Goal: Navigation & Orientation: Find specific page/section

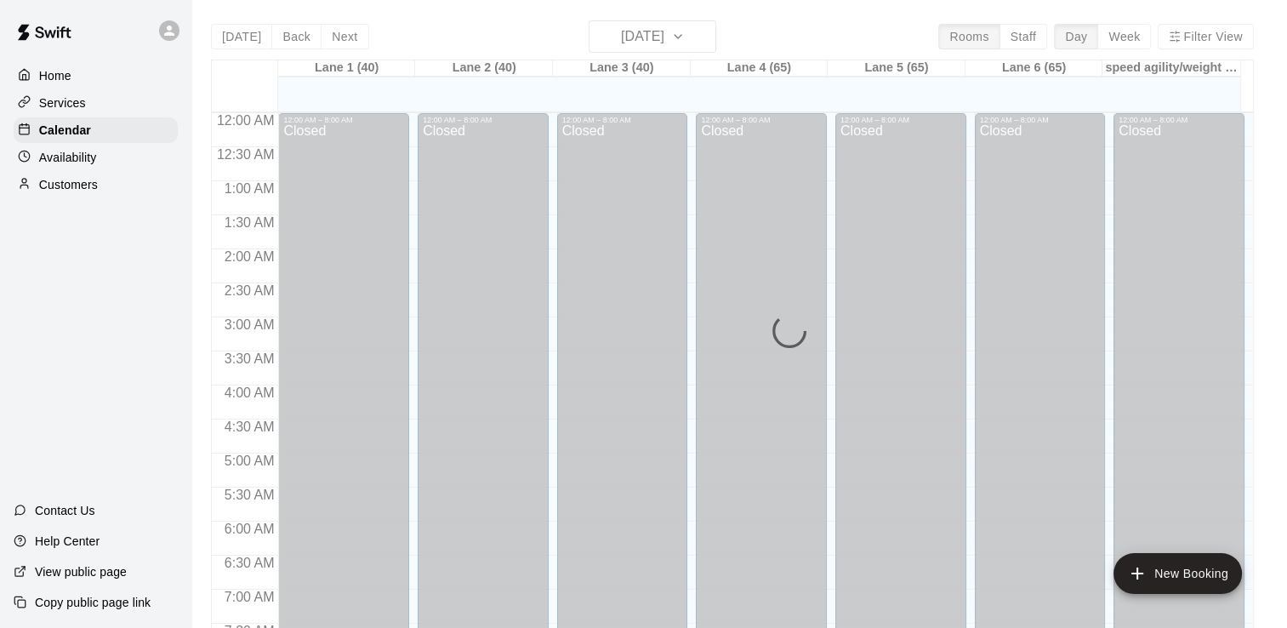
scroll to position [990, 0]
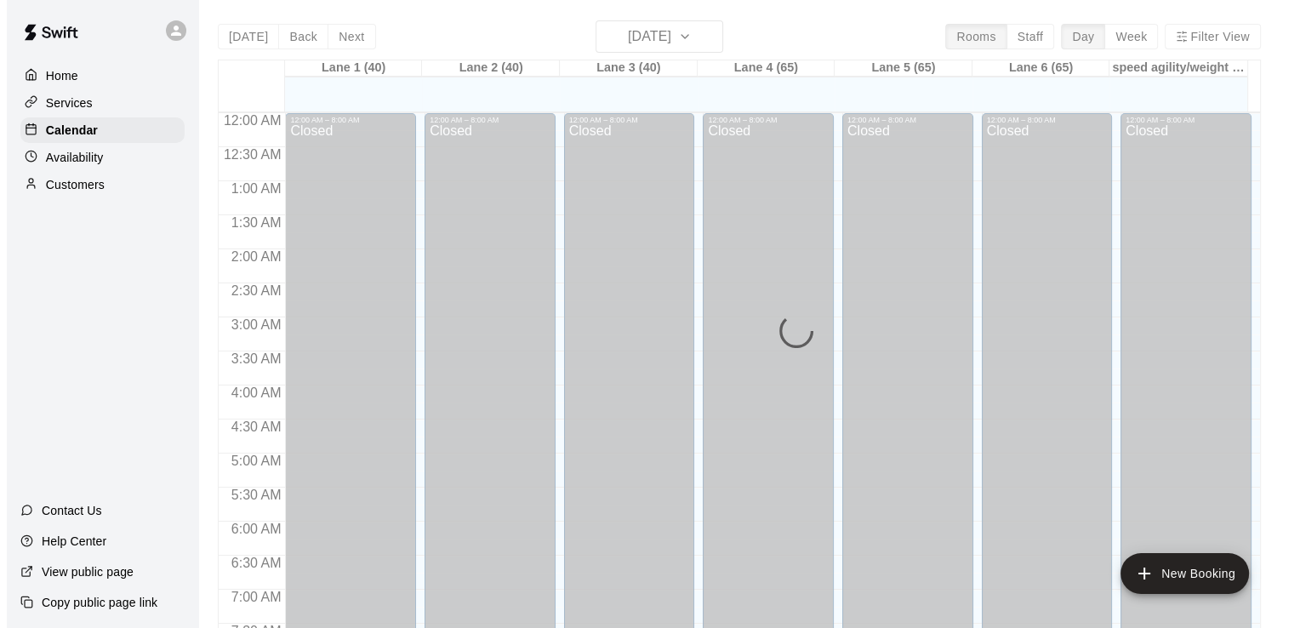
scroll to position [1023, 0]
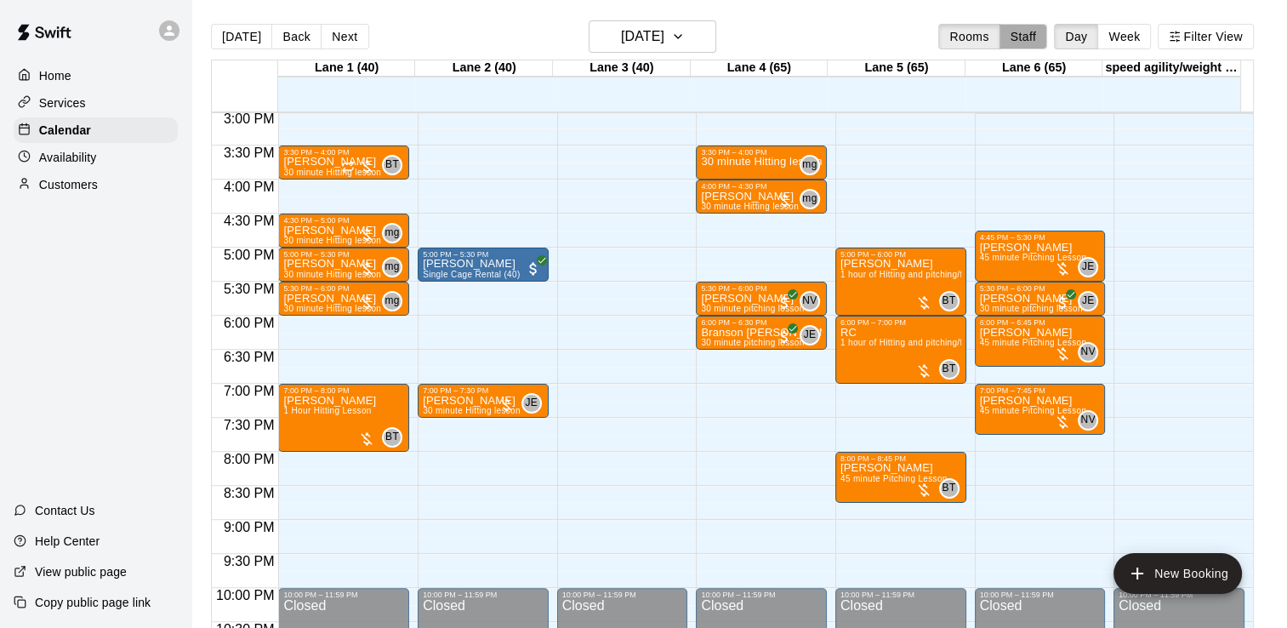
click at [1024, 49] on button "Staff" at bounding box center [1024, 37] width 49 height 26
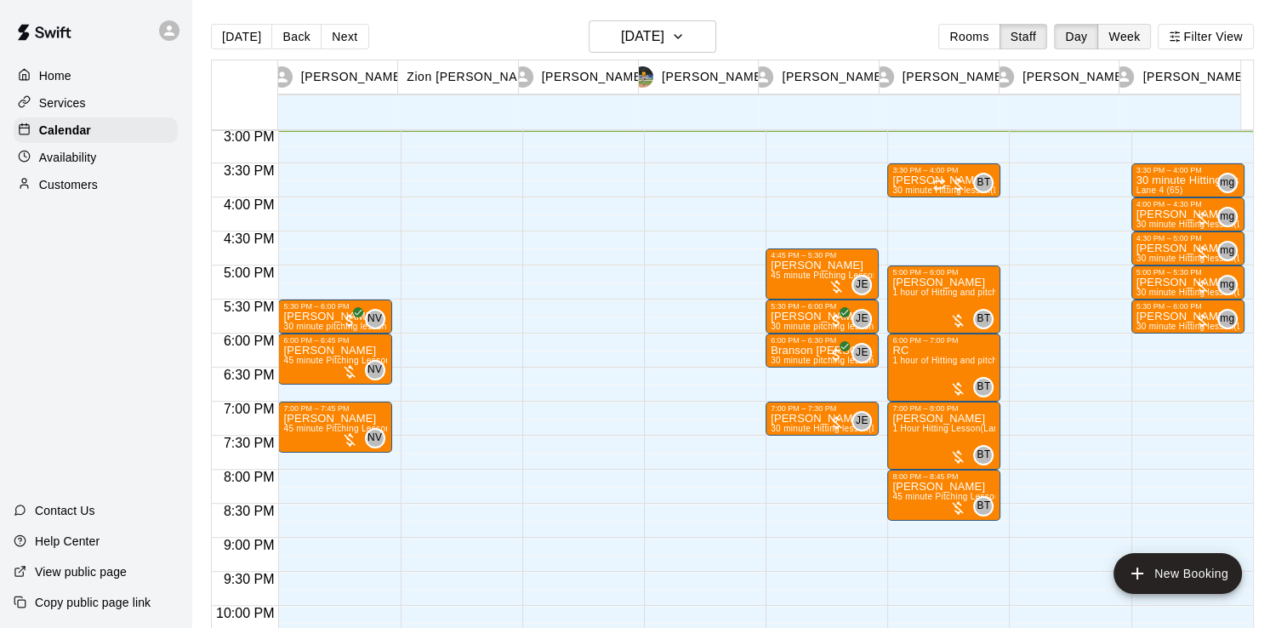
click at [1119, 43] on button "Week" at bounding box center [1125, 37] width 54 height 26
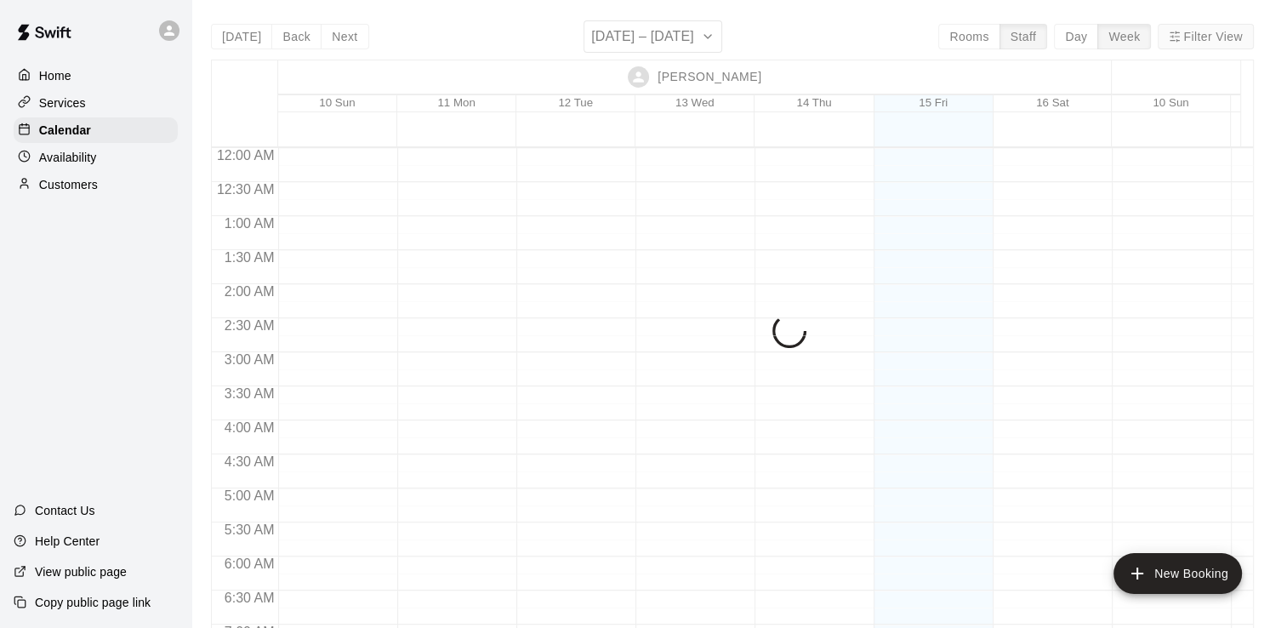
click at [1188, 43] on button "Filter View" at bounding box center [1205, 37] width 95 height 26
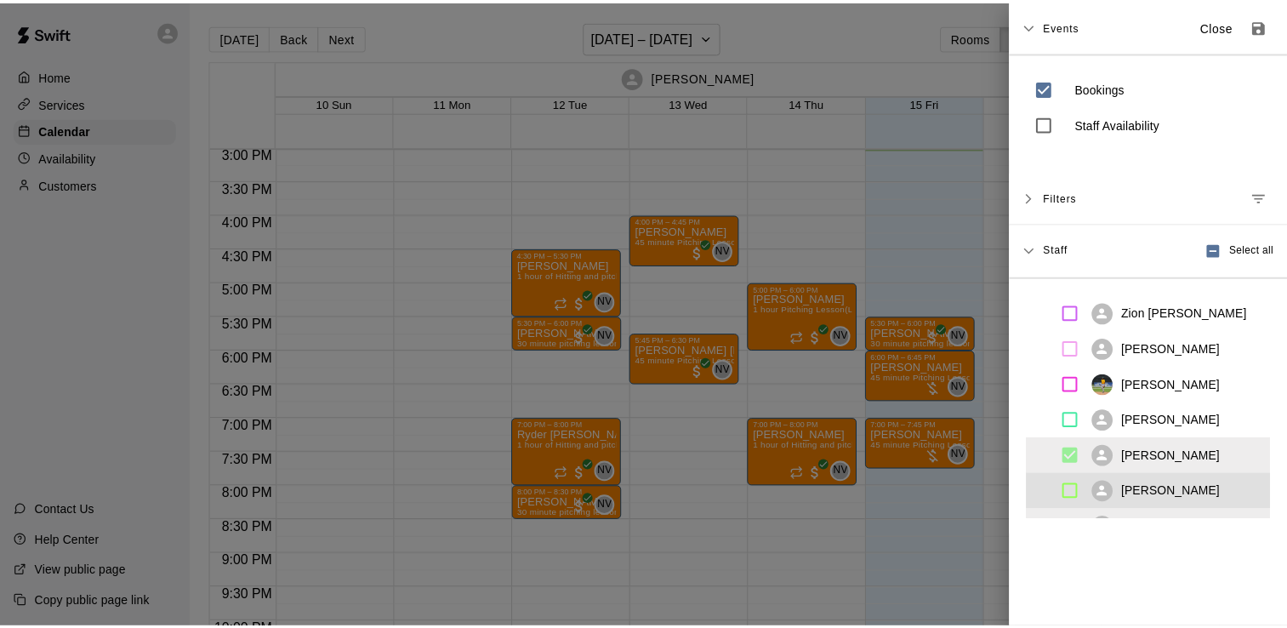
scroll to position [61, 0]
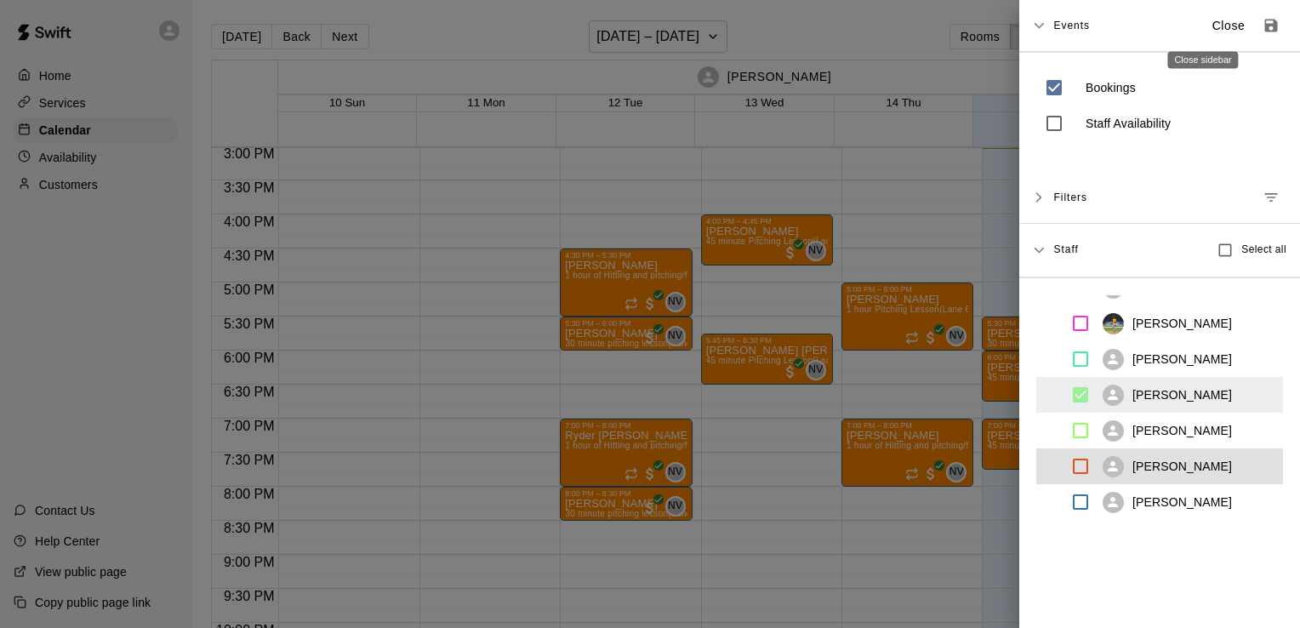
click at [1213, 30] on p "Close" at bounding box center [1229, 26] width 33 height 18
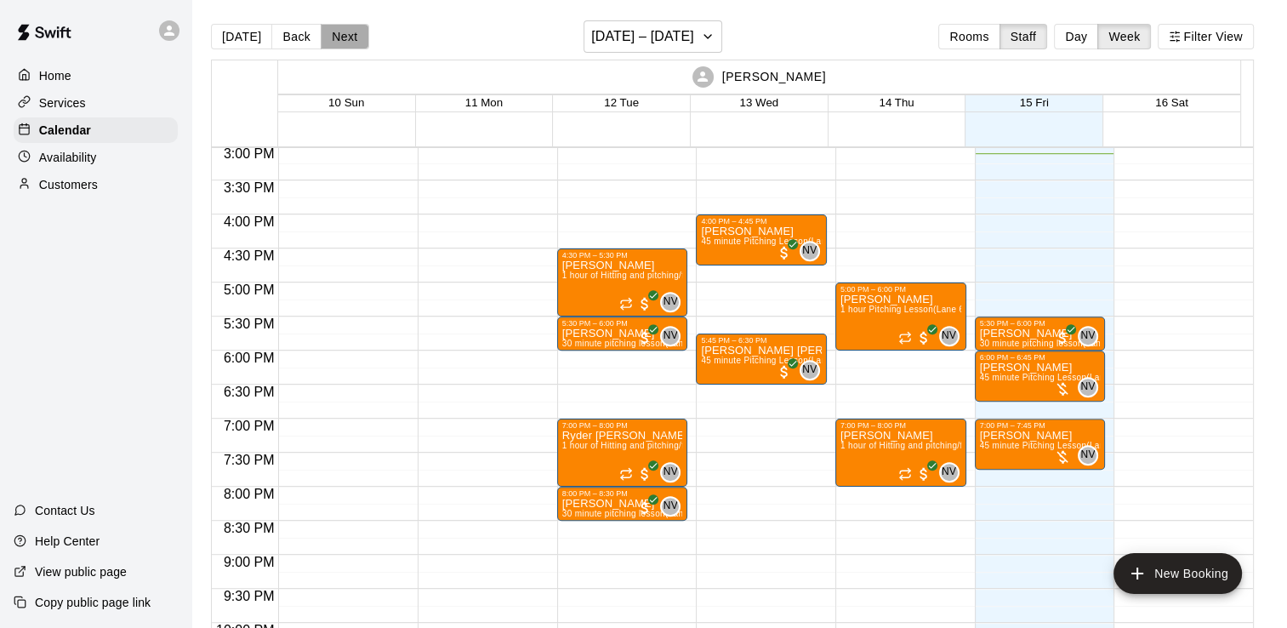
click at [338, 29] on button "Next" at bounding box center [345, 37] width 48 height 26
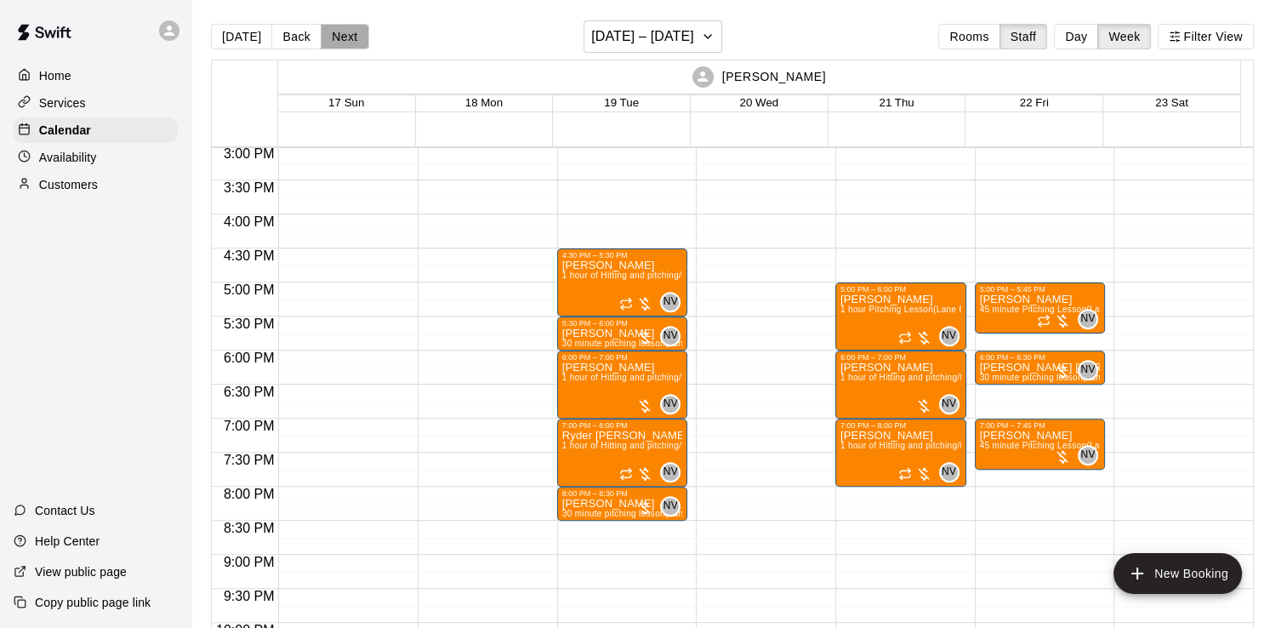
click at [337, 33] on button "Next" at bounding box center [345, 37] width 48 height 26
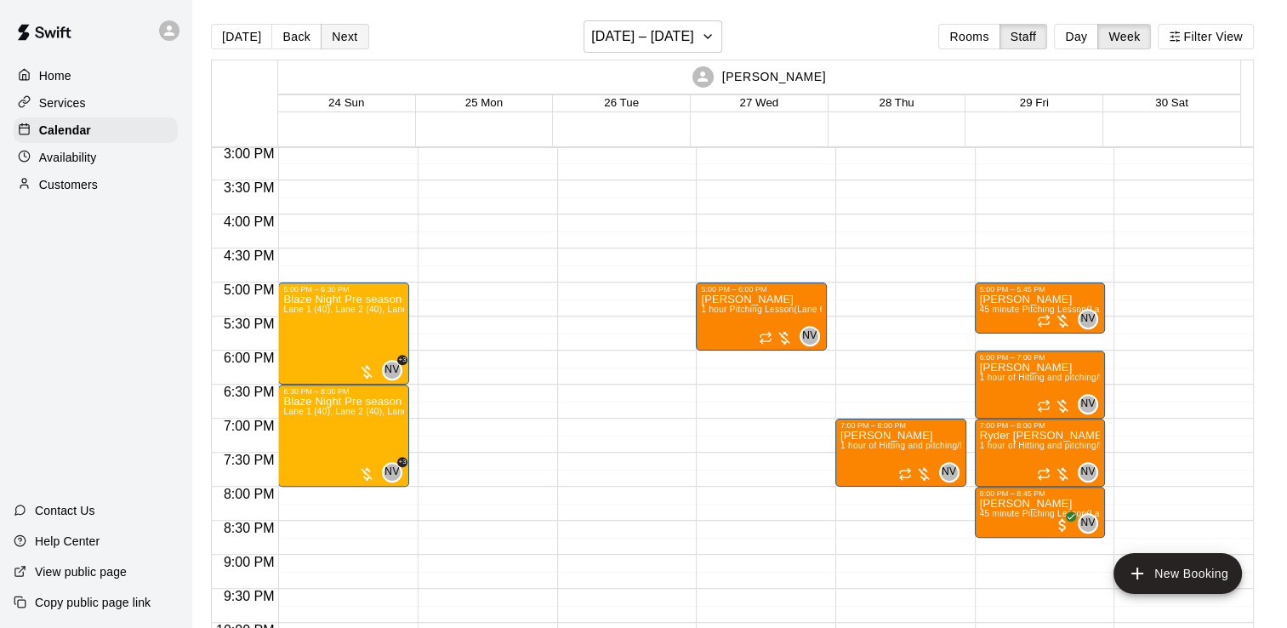
click at [330, 36] on button "Next" at bounding box center [345, 37] width 48 height 26
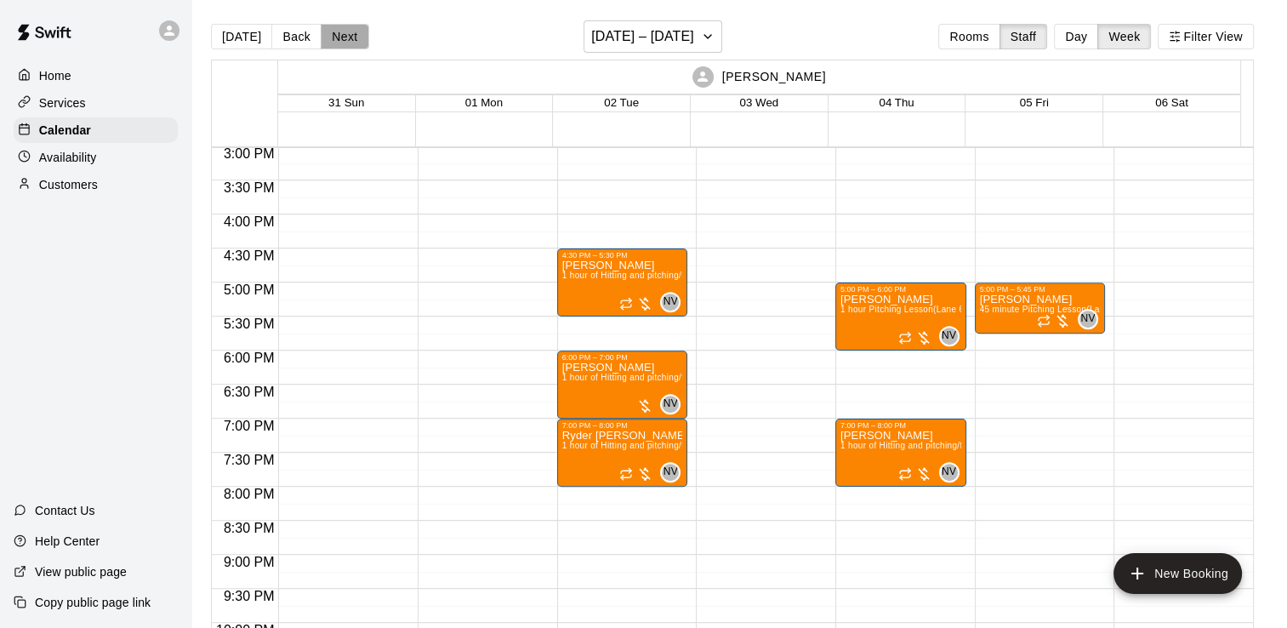
click at [330, 36] on button "Next" at bounding box center [345, 37] width 48 height 26
click at [302, 37] on button "Back" at bounding box center [296, 37] width 50 height 26
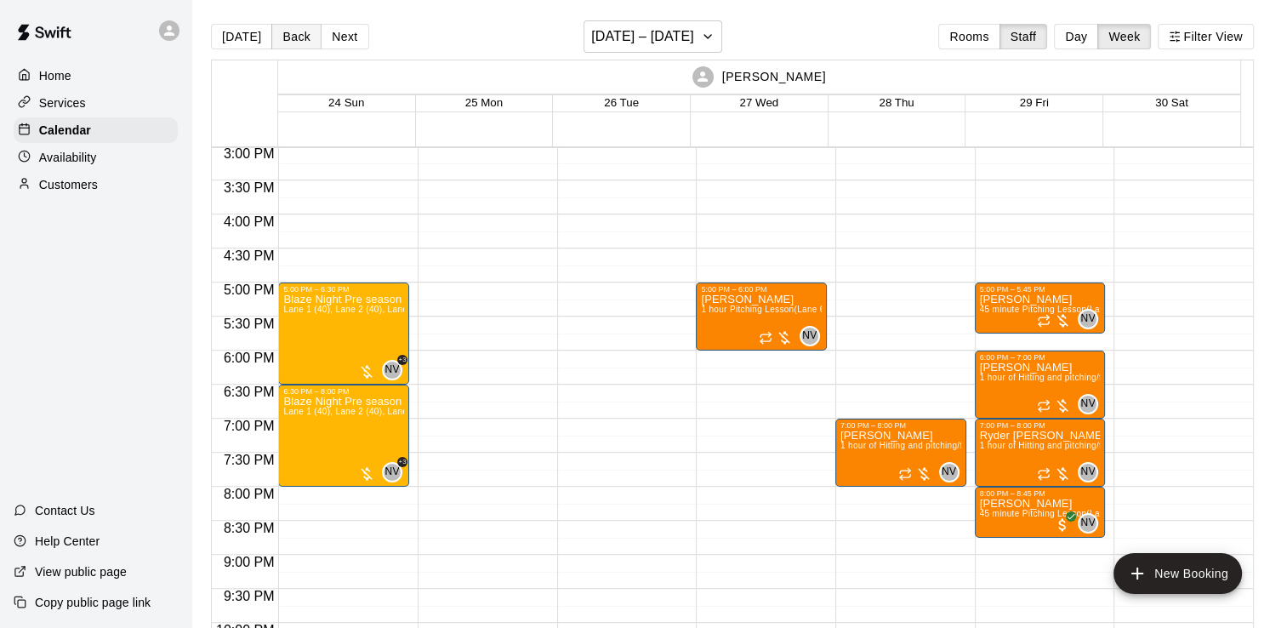
click at [310, 37] on button "Back" at bounding box center [296, 37] width 50 height 26
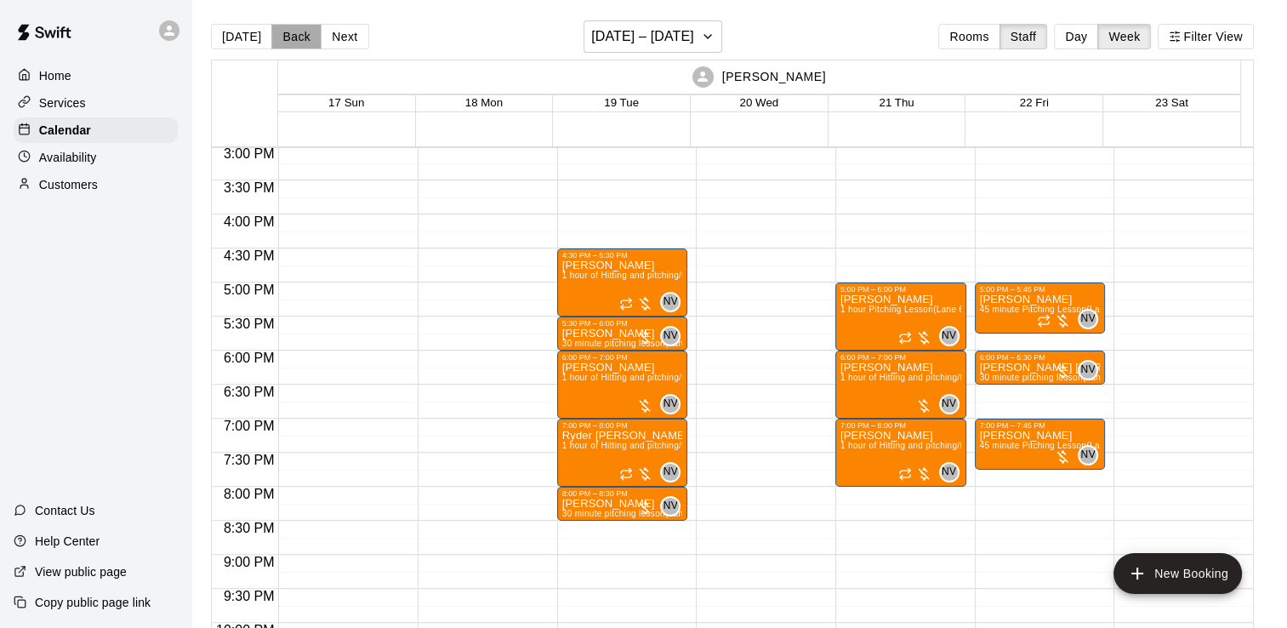
click at [278, 32] on button "Back" at bounding box center [296, 37] width 50 height 26
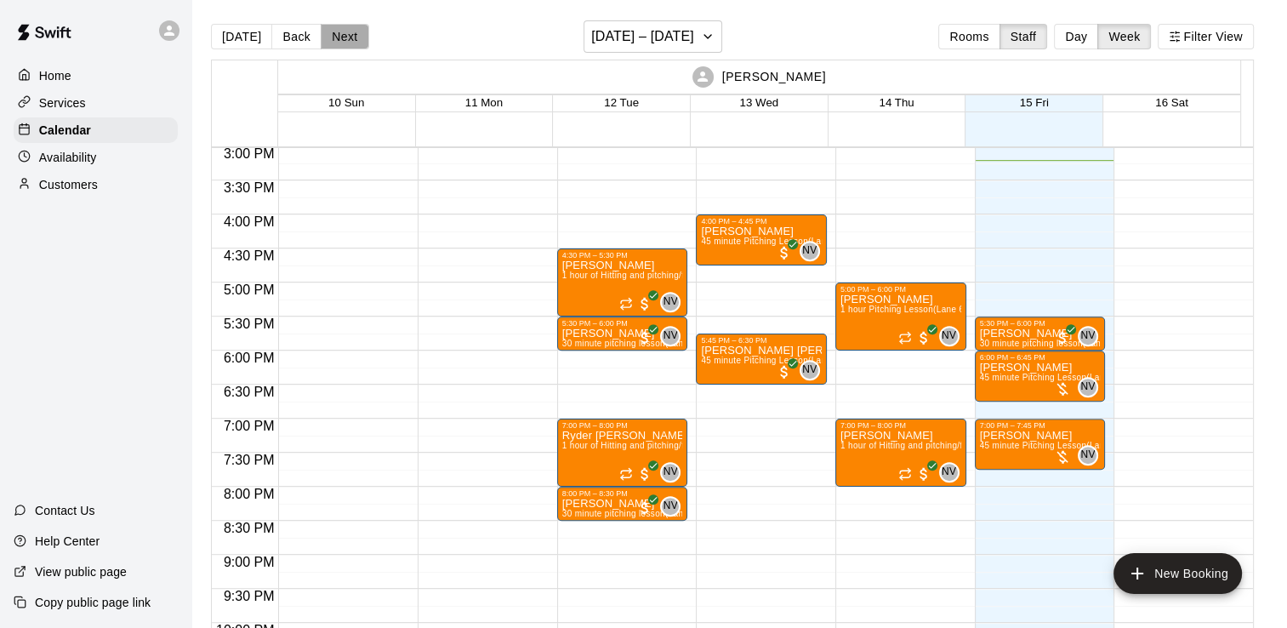
click at [346, 45] on button "Next" at bounding box center [345, 37] width 48 height 26
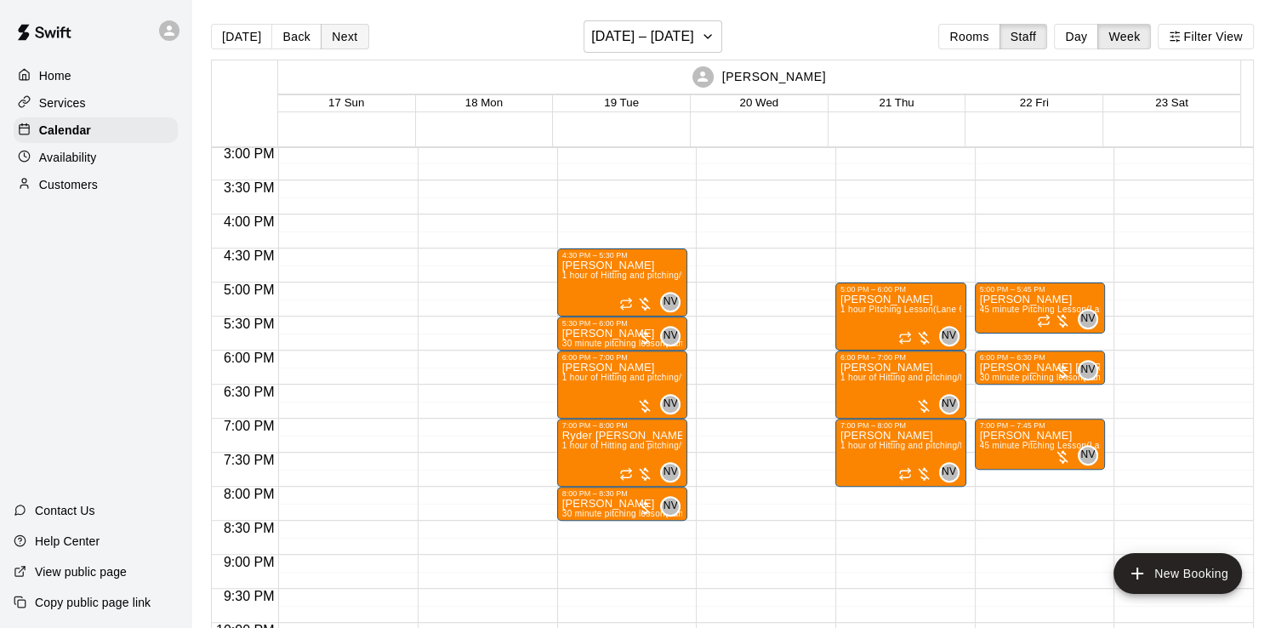
click at [346, 45] on button "Next" at bounding box center [345, 37] width 48 height 26
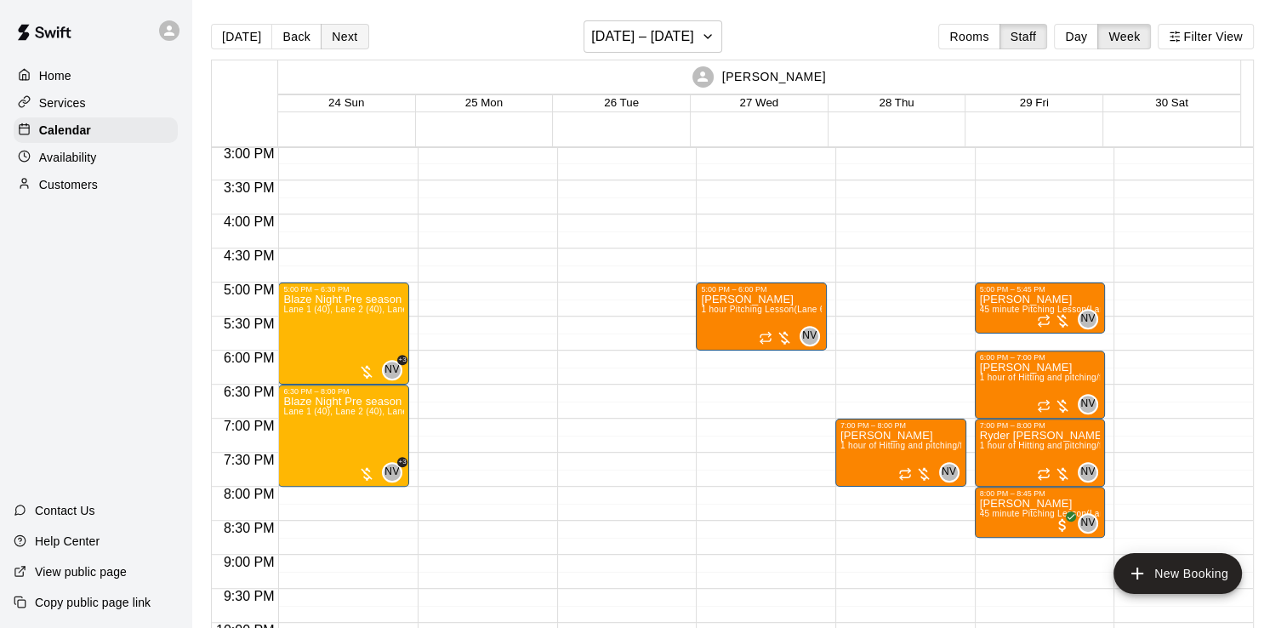
click at [337, 30] on button "Next" at bounding box center [345, 37] width 48 height 26
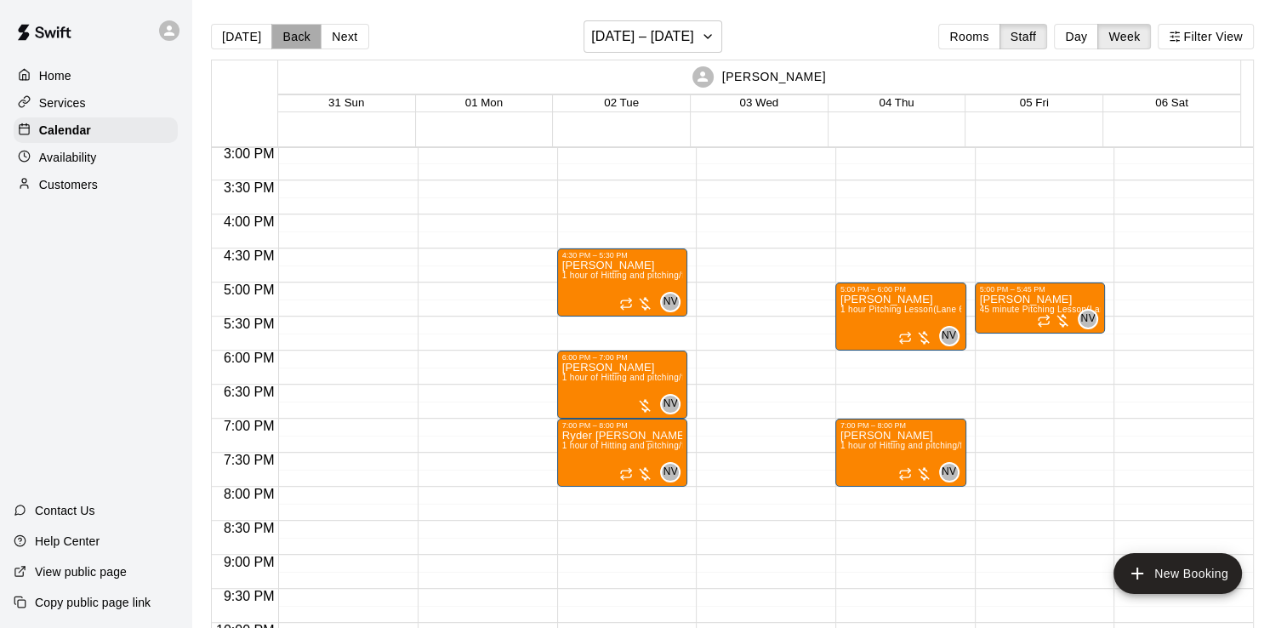
click at [307, 39] on button "Back" at bounding box center [296, 37] width 50 height 26
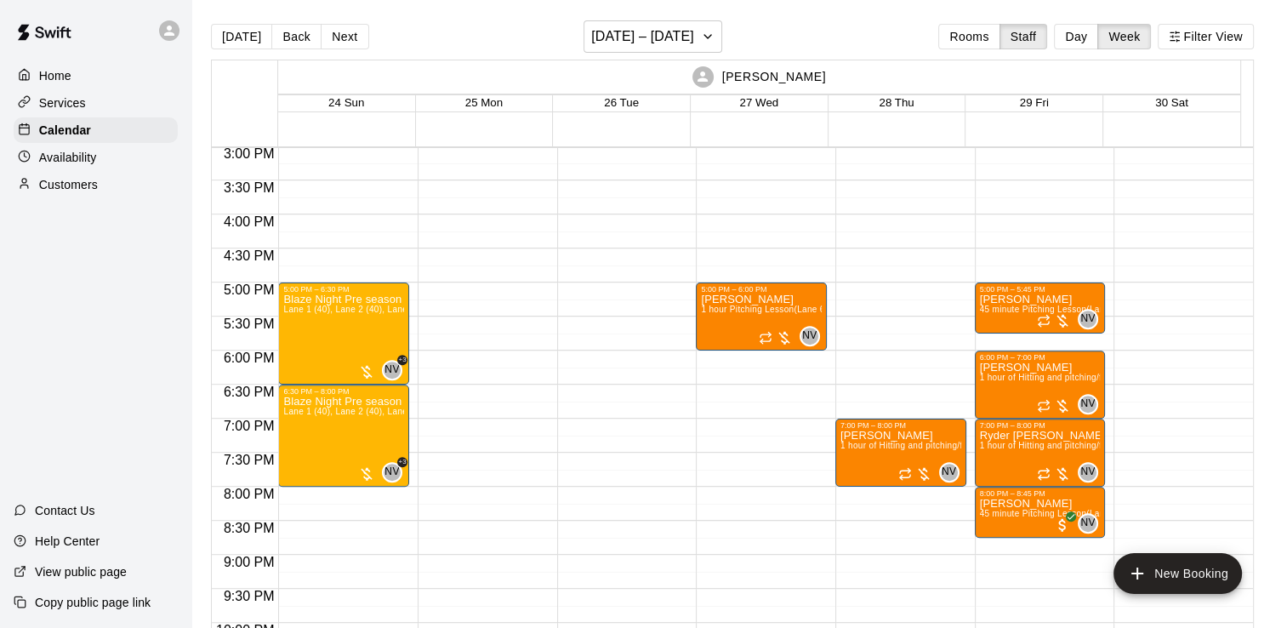
click at [308, 39] on button "Back" at bounding box center [296, 37] width 50 height 26
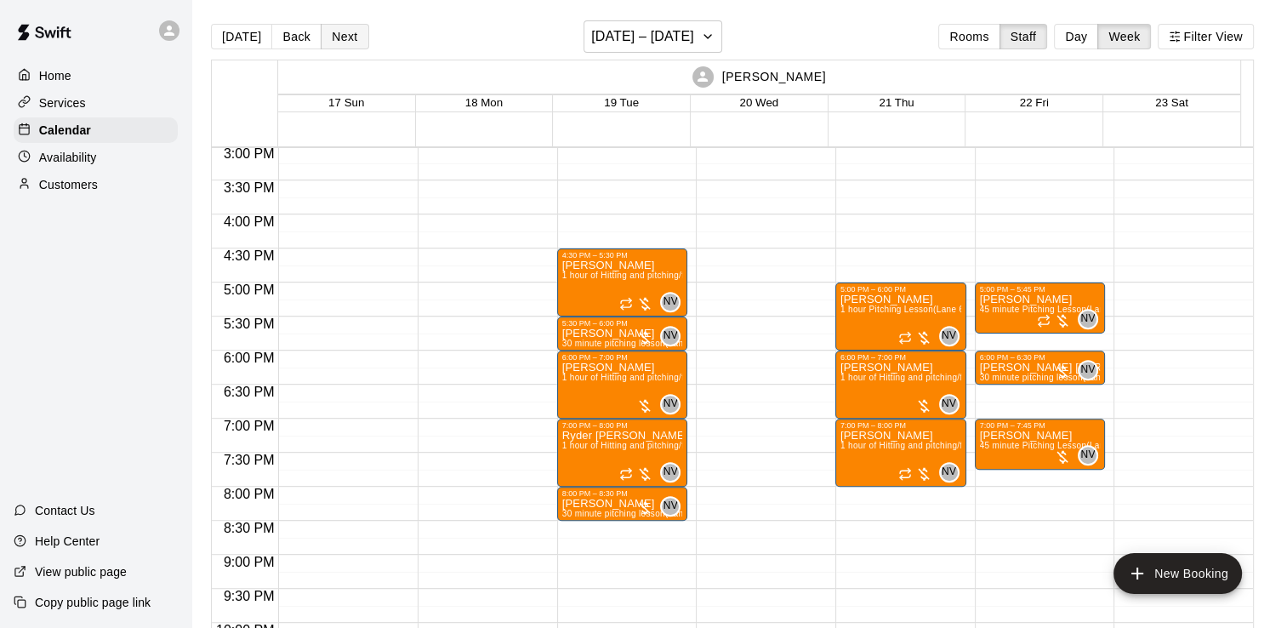
click at [351, 39] on button "Next" at bounding box center [345, 37] width 48 height 26
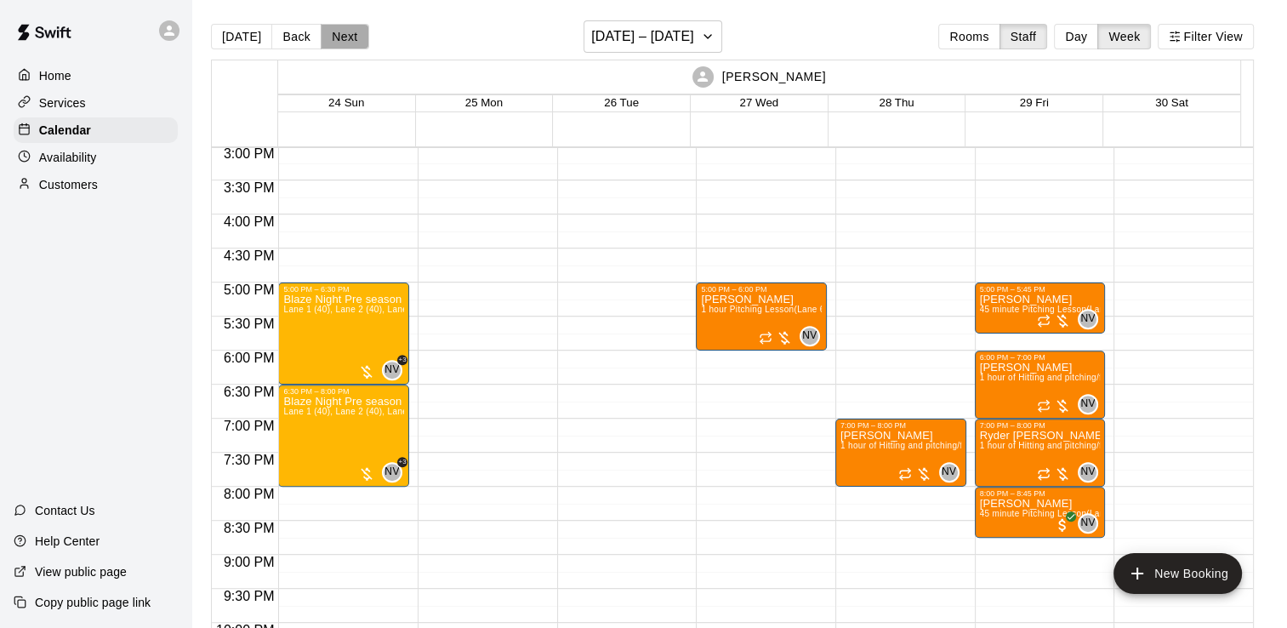
click at [351, 39] on button "Next" at bounding box center [345, 37] width 48 height 26
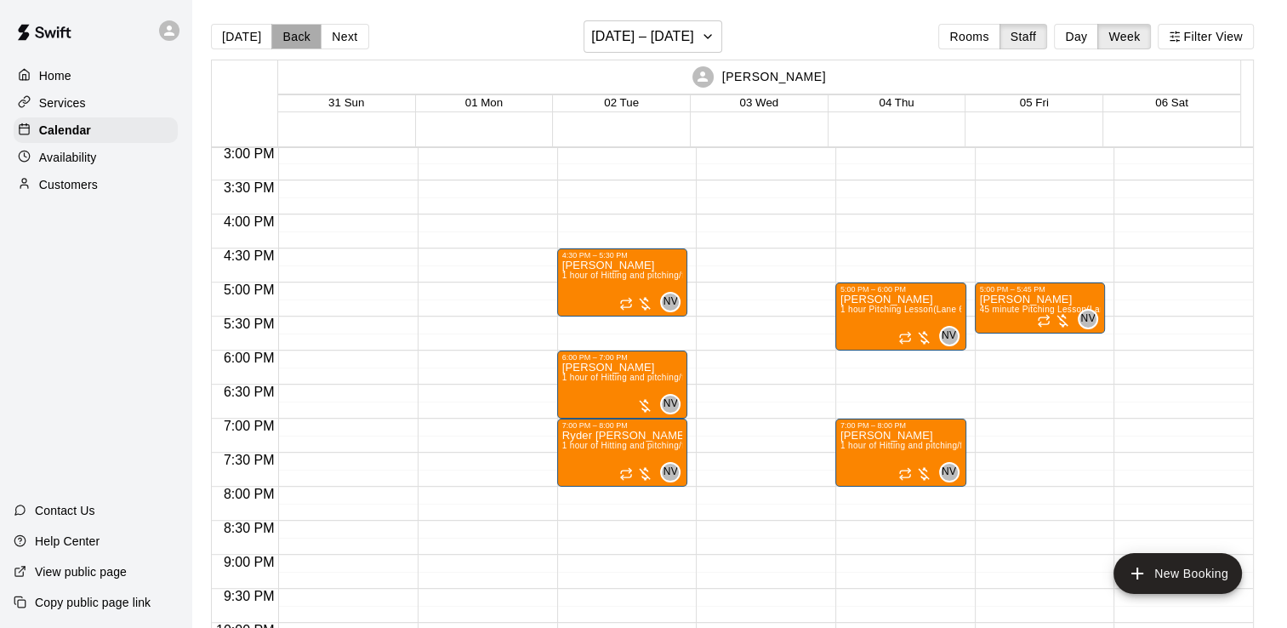
click at [311, 42] on button "Back" at bounding box center [296, 37] width 50 height 26
